Goal: Task Accomplishment & Management: Manage account settings

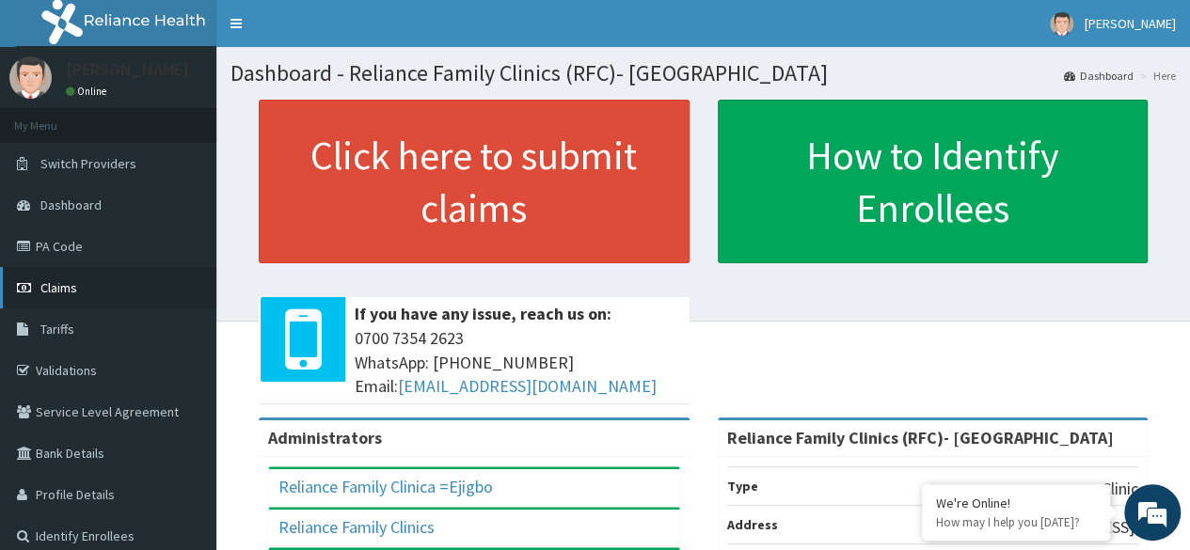
click at [75, 286] on span "Claims" at bounding box center [58, 287] width 37 height 17
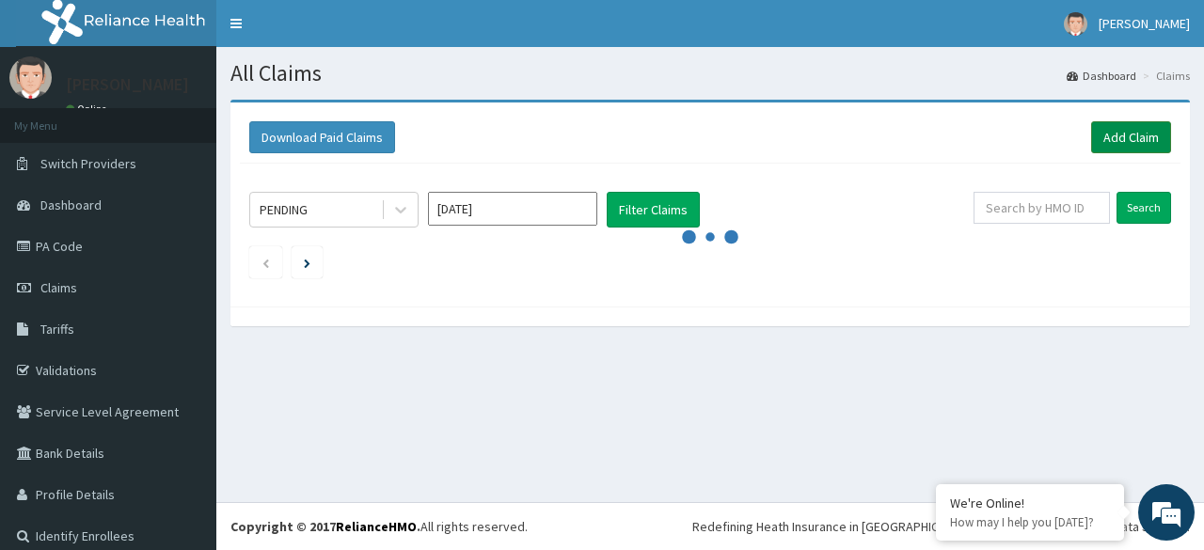
click at [1107, 125] on link "Add Claim" at bounding box center [1131, 137] width 80 height 32
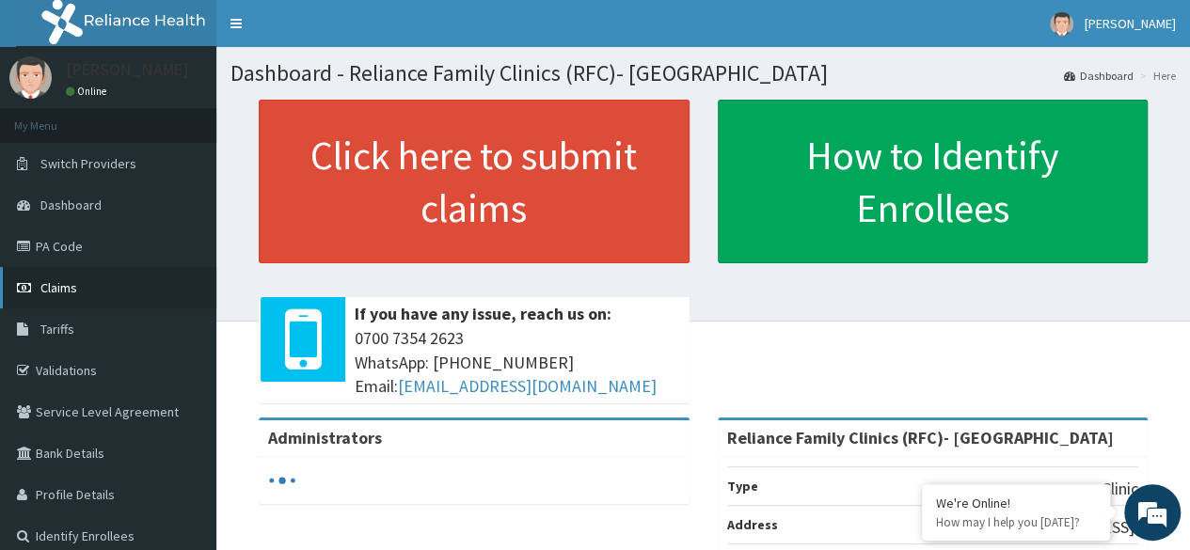
click at [67, 284] on span "Claims" at bounding box center [58, 287] width 37 height 17
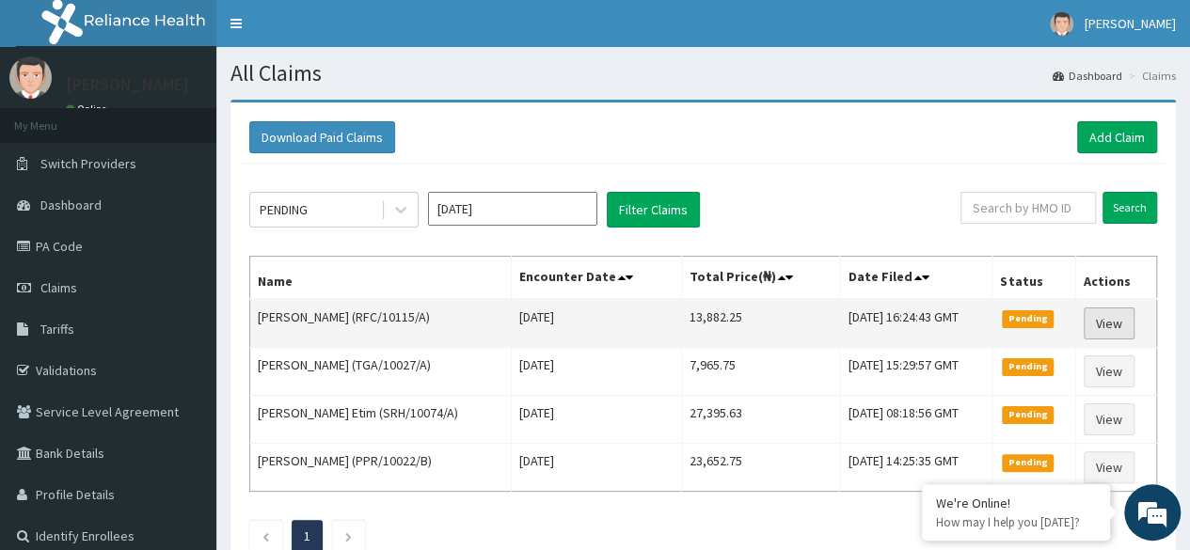
click at [1120, 326] on link "View" at bounding box center [1109, 324] width 51 height 32
